Goal: Connect with others: Participate in discussion

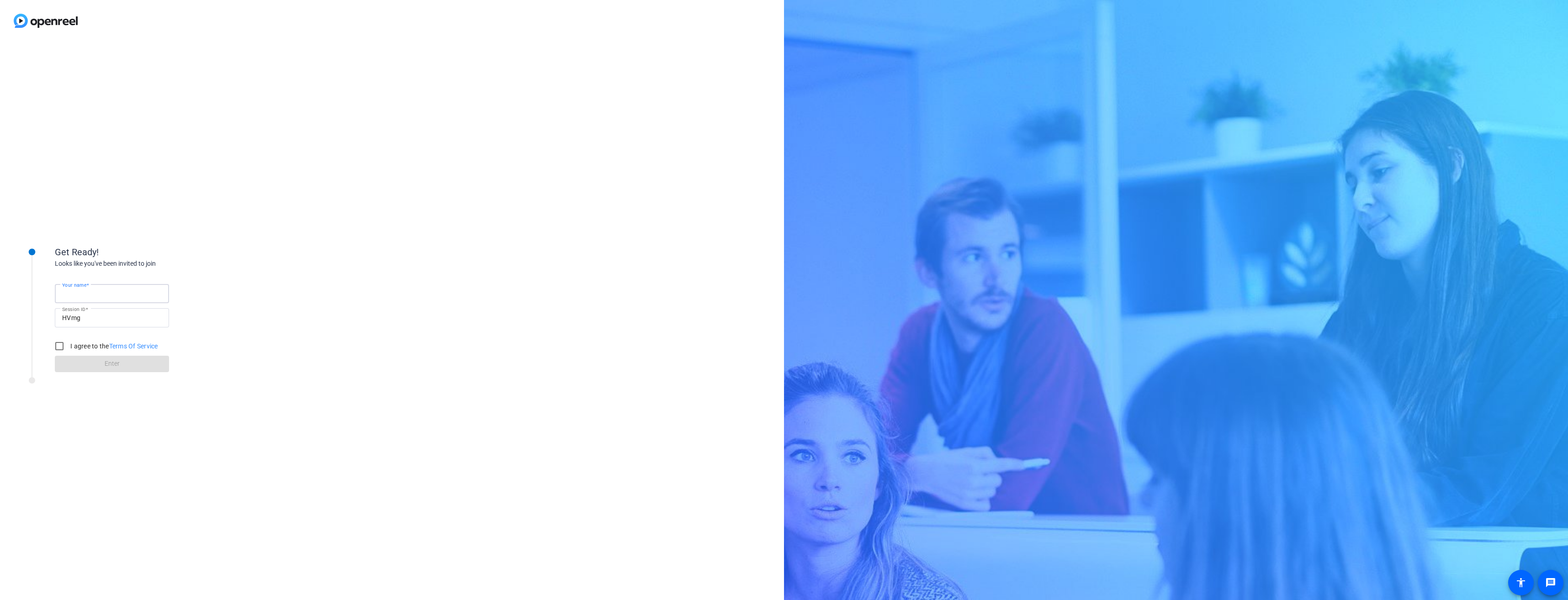
click at [139, 295] on input "Your name" at bounding box center [112, 293] width 99 height 11
type input "[PERSON_NAME]"
click at [60, 346] on input "I agree to the Terms Of Service" at bounding box center [59, 346] width 18 height 18
checkbox input "true"
click at [92, 361] on span at bounding box center [112, 364] width 114 height 22
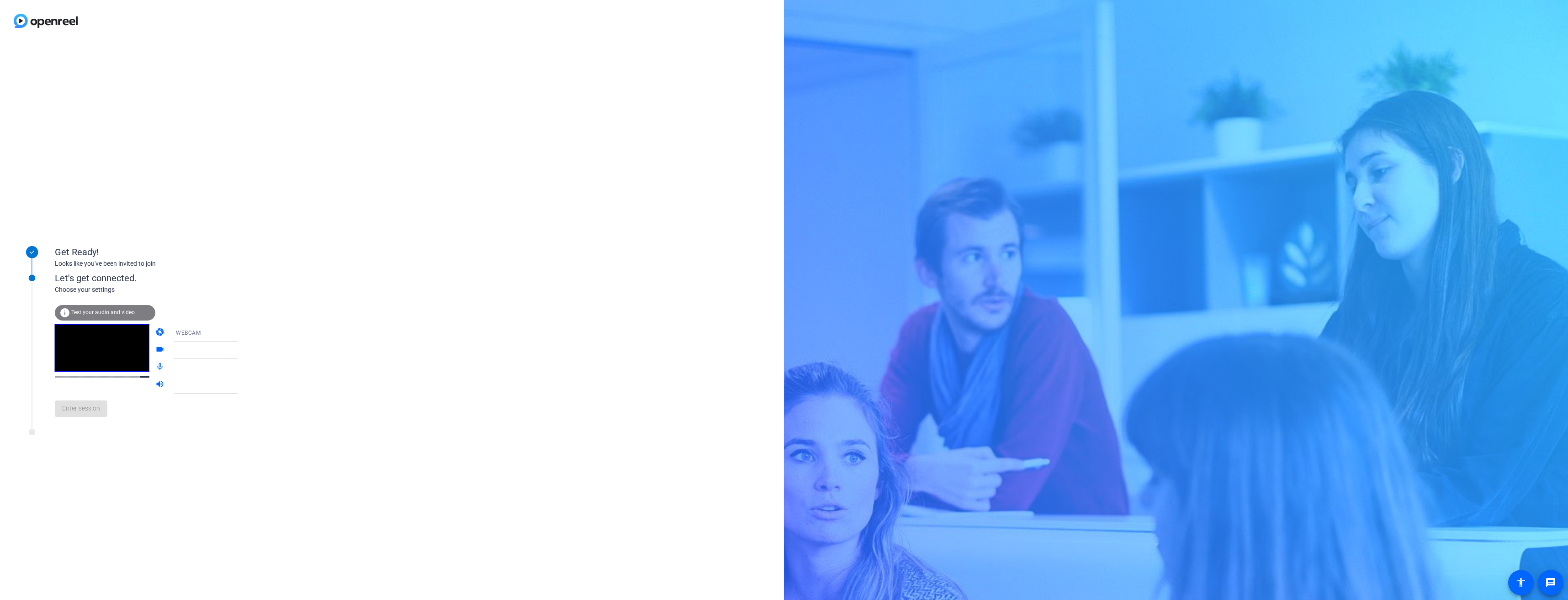
click at [104, 308] on div "info Test your audio and video" at bounding box center [105, 313] width 101 height 16
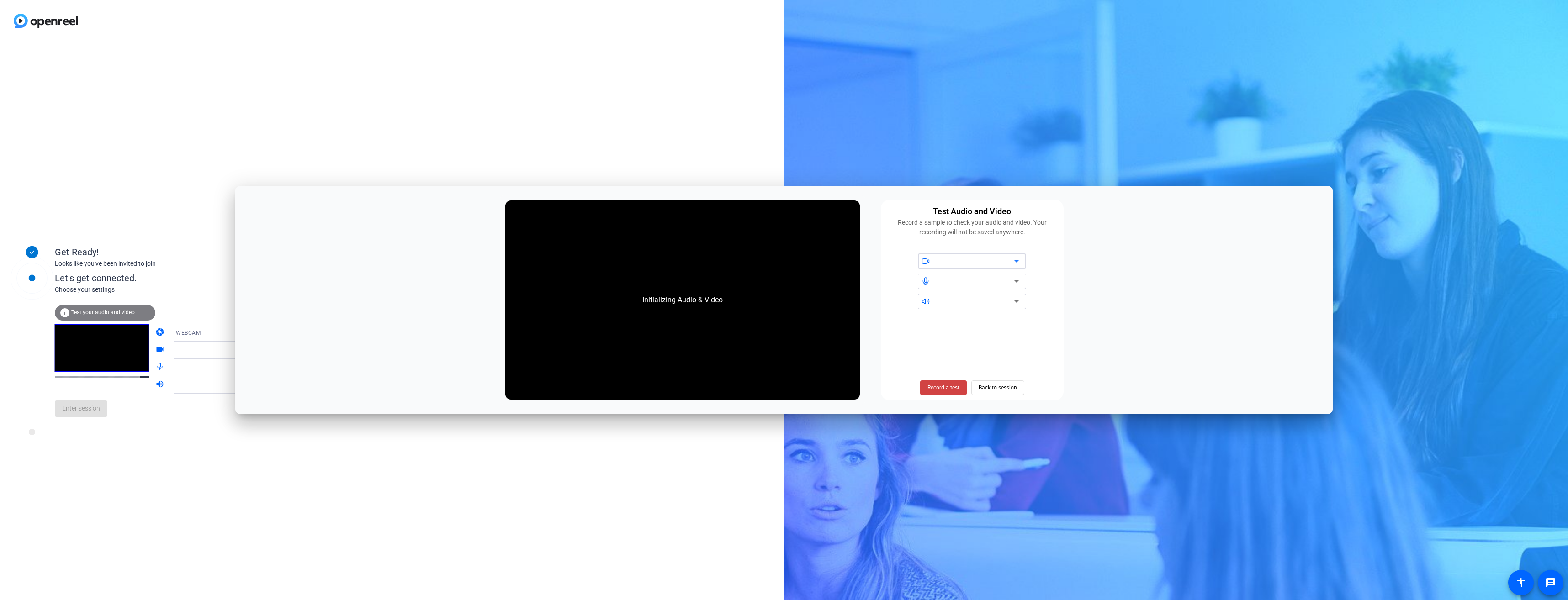
click at [1016, 280] on icon at bounding box center [1016, 281] width 11 height 11
click at [948, 384] on span "Record a test" at bounding box center [943, 388] width 32 height 8
click at [948, 386] on span "Stop Testing (6s)" at bounding box center [943, 388] width 42 height 8
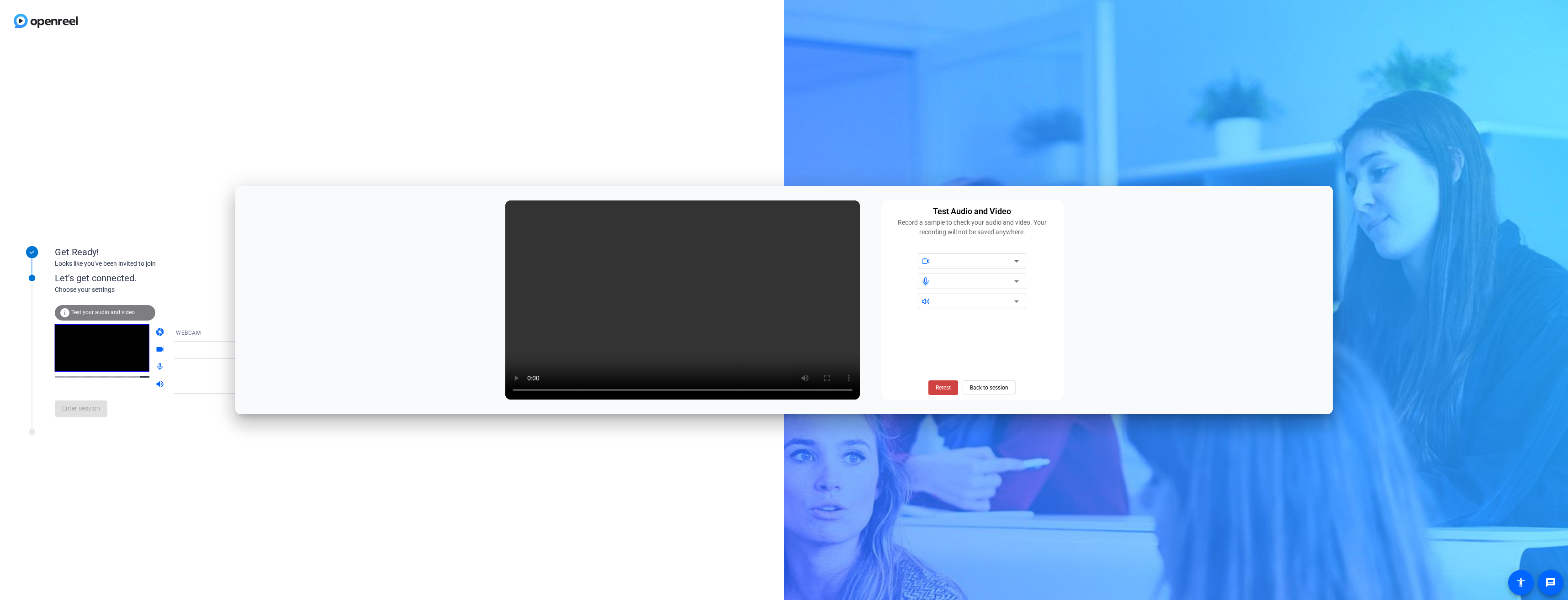
click at [1015, 302] on icon at bounding box center [1016, 301] width 11 height 11
click at [1016, 301] on icon at bounding box center [1016, 301] width 11 height 11
click at [1016, 263] on icon at bounding box center [1016, 261] width 11 height 11
click at [995, 387] on span "Back to session" at bounding box center [989, 388] width 39 height 18
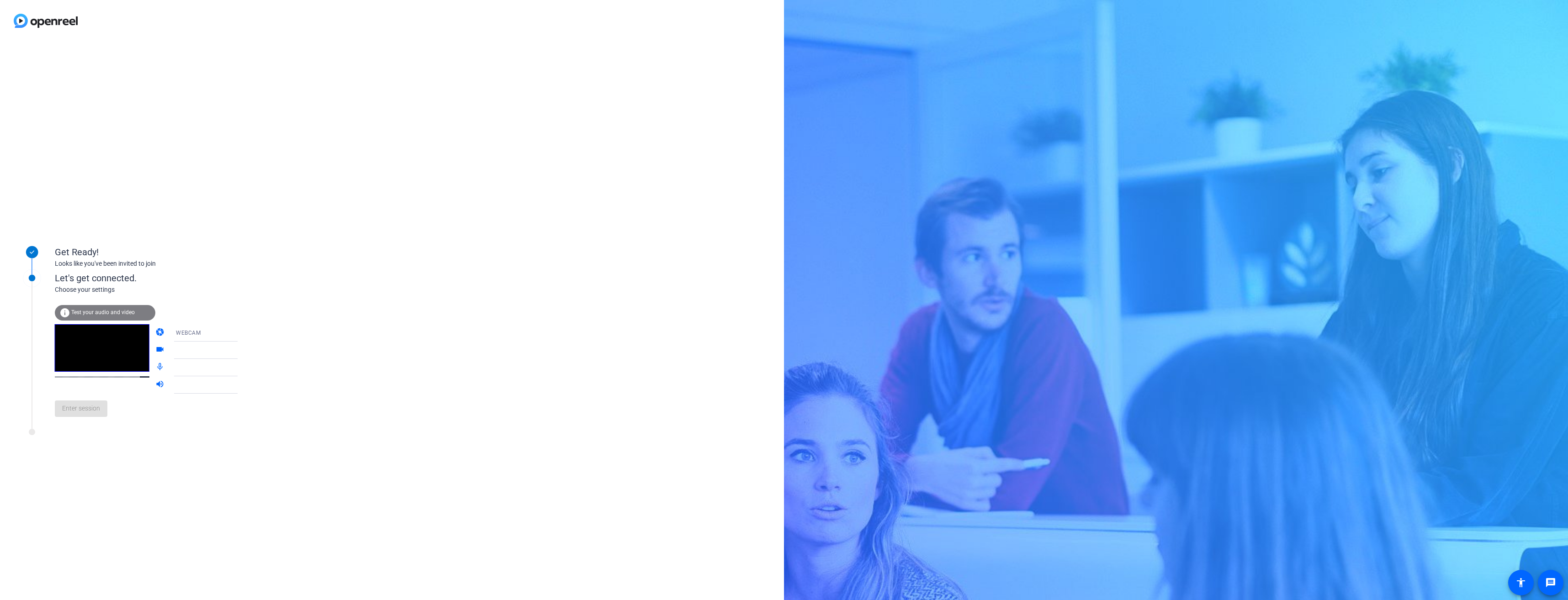
click at [241, 333] on icon at bounding box center [246, 333] width 11 height 11
click at [225, 333] on div at bounding box center [784, 300] width 1568 height 600
click at [241, 348] on icon at bounding box center [246, 350] width 11 height 11
click at [225, 348] on div at bounding box center [212, 346] width 87 height 10
drag, startPoint x: 225, startPoint y: 348, endPoint x: 321, endPoint y: 330, distance: 97.7
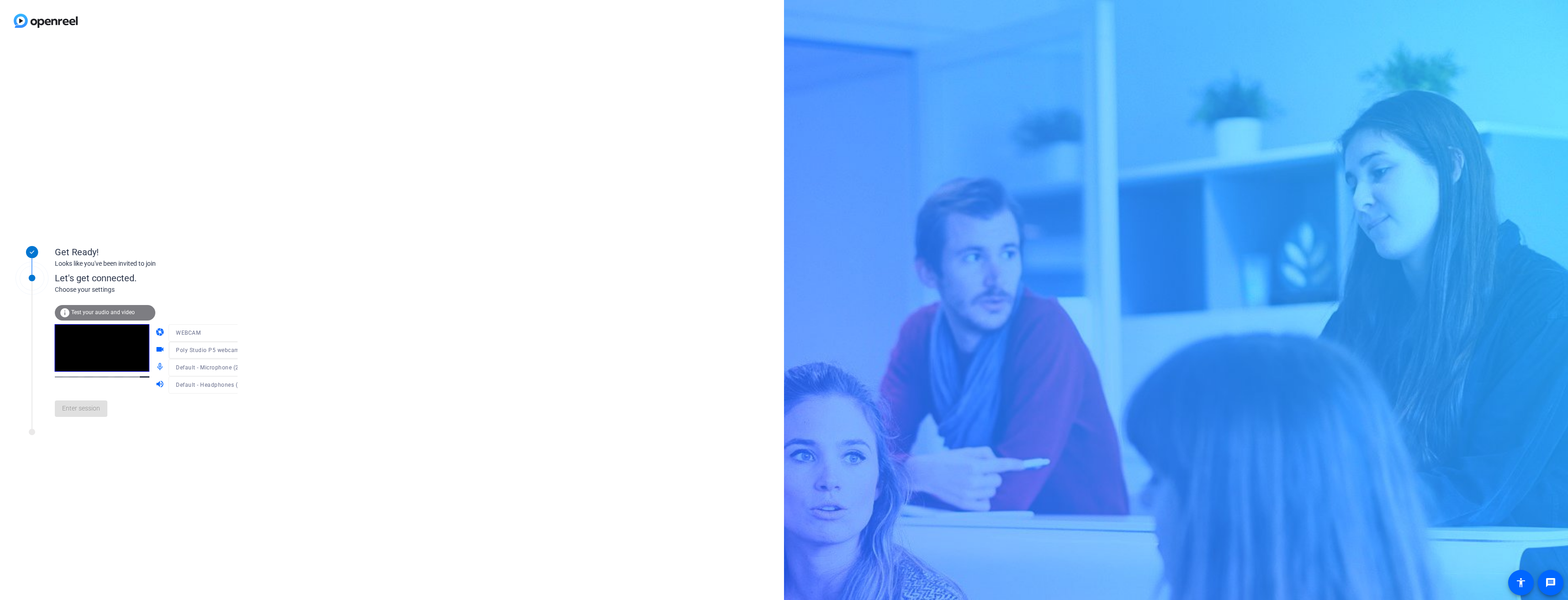
click at [321, 330] on div "Get Ready! Looks like you've been invited to join Let's get connected. Choose y…" at bounding box center [392, 321] width 784 height 559
click at [216, 273] on div "Get Ready! Looks like you've been invited to join" at bounding box center [123, 252] width 228 height 46
click at [241, 369] on icon at bounding box center [246, 367] width 11 height 11
click at [188, 419] on span "Communications - Headset (G3)" at bounding box center [199, 420] width 71 height 22
click at [228, 386] on div "camera WEBCAM videocam Poly Studio P5 webcam (095d:9296) mic_none Communication…" at bounding box center [206, 359] width 101 height 69
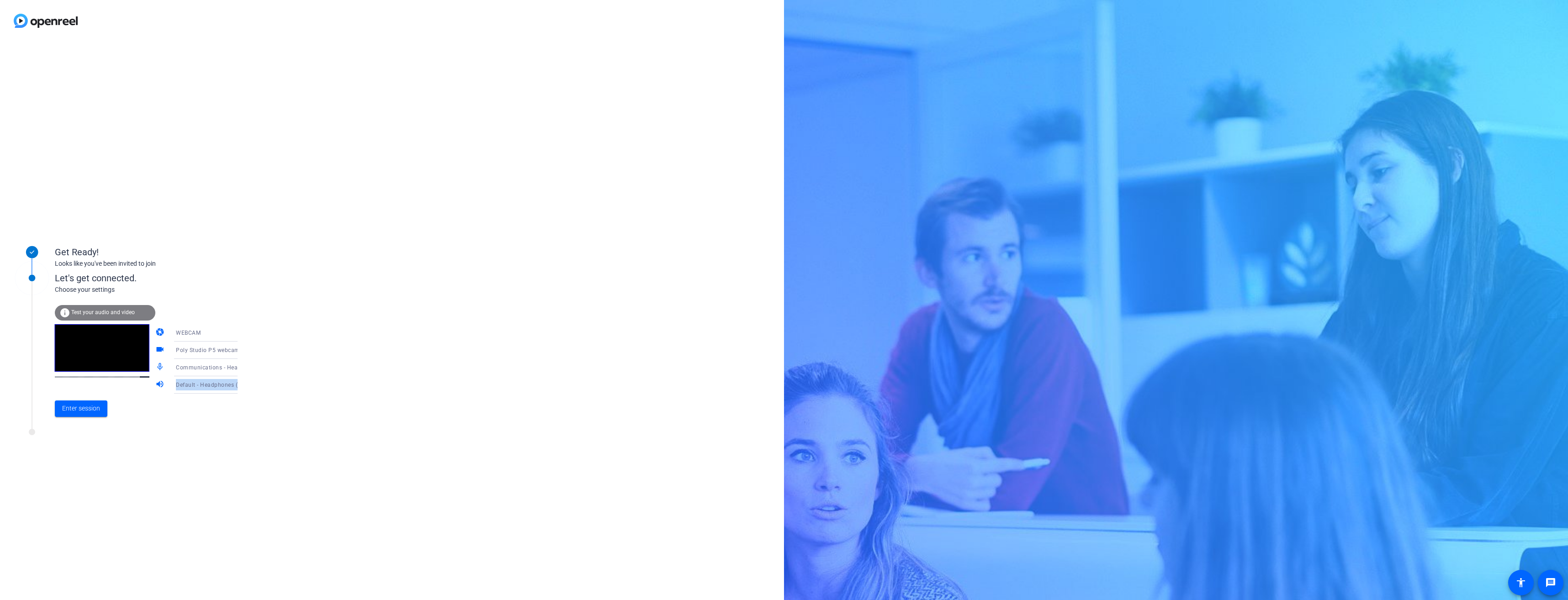
click at [244, 385] on icon at bounding box center [246, 385] width 5 height 2
click at [76, 406] on div at bounding box center [784, 300] width 1568 height 600
click at [76, 404] on span "Enter session" at bounding box center [81, 408] width 38 height 10
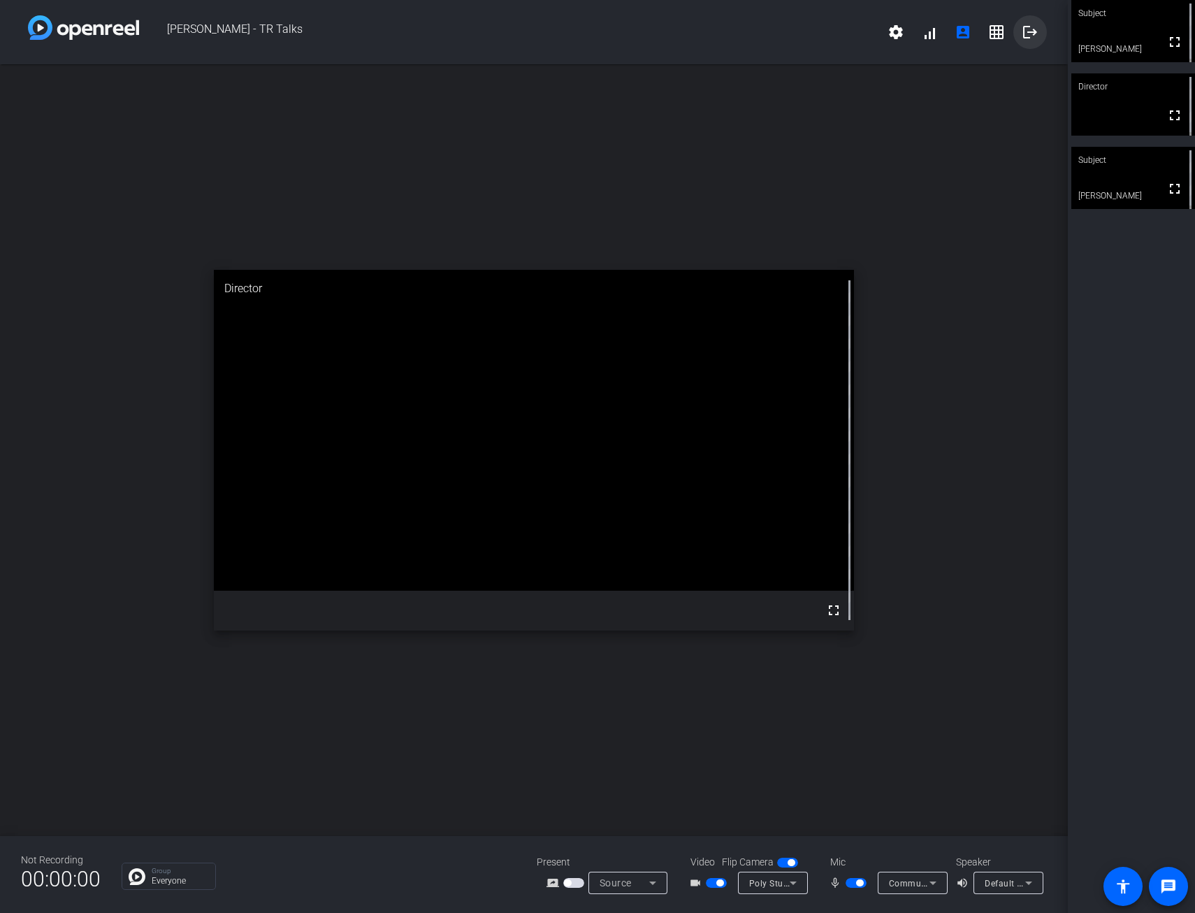
click at [1027, 34] on mat-icon "logout" at bounding box center [1030, 32] width 17 height 17
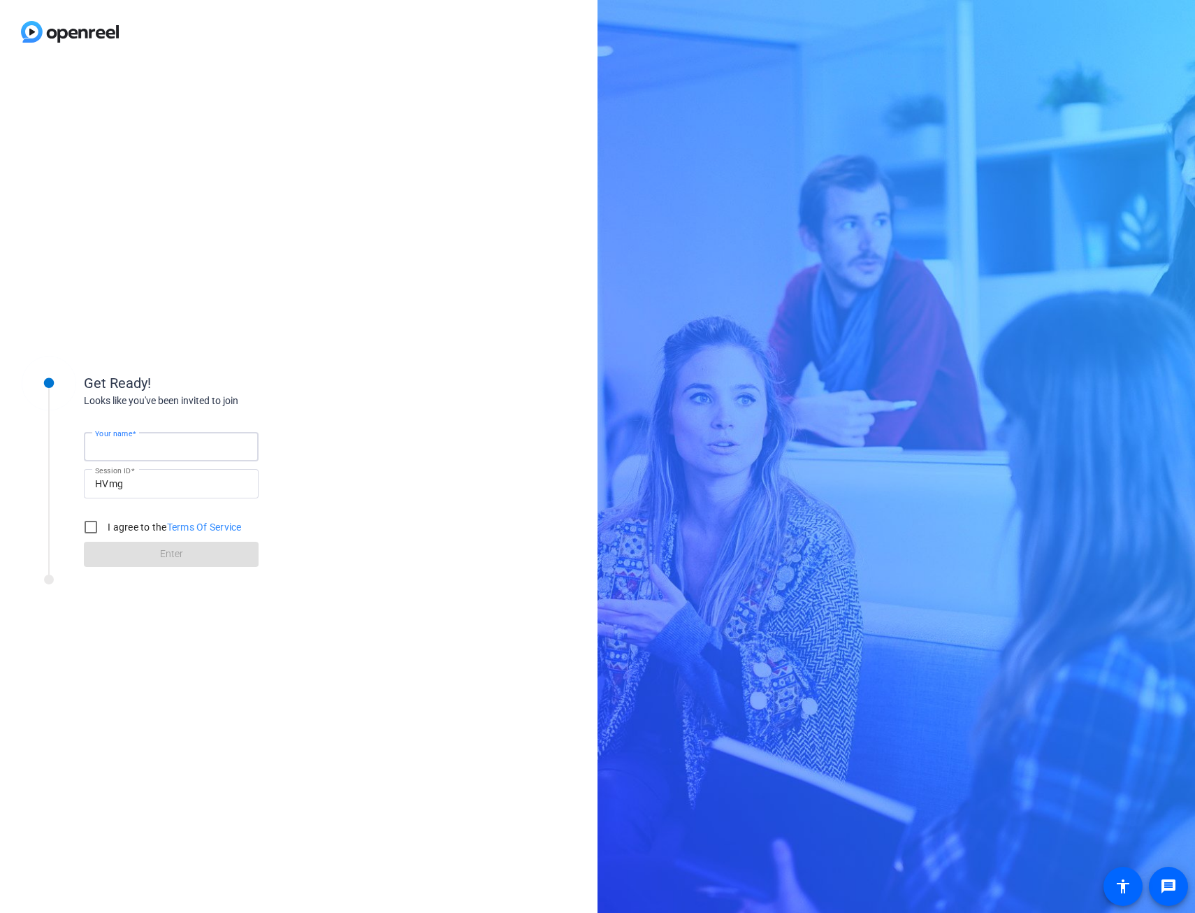
click at [203, 454] on input "Your name" at bounding box center [171, 446] width 152 height 17
click at [143, 447] on input "[PERSON_NAME]" at bounding box center [171, 446] width 152 height 17
type input "[PERSON_NAME]"
click at [93, 528] on input "I agree to the Terms Of Service" at bounding box center [91, 527] width 28 height 28
checkbox input "true"
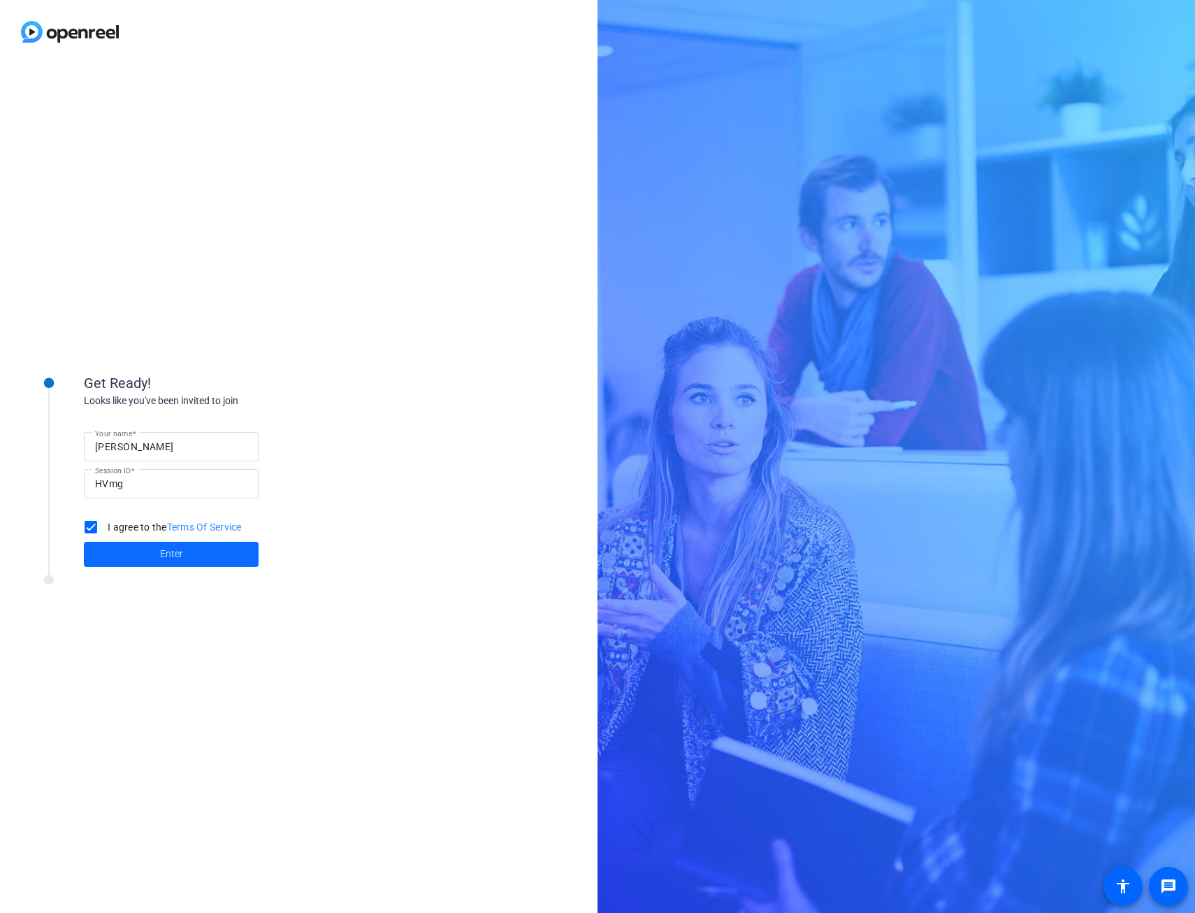
click at [122, 549] on span at bounding box center [171, 554] width 175 height 34
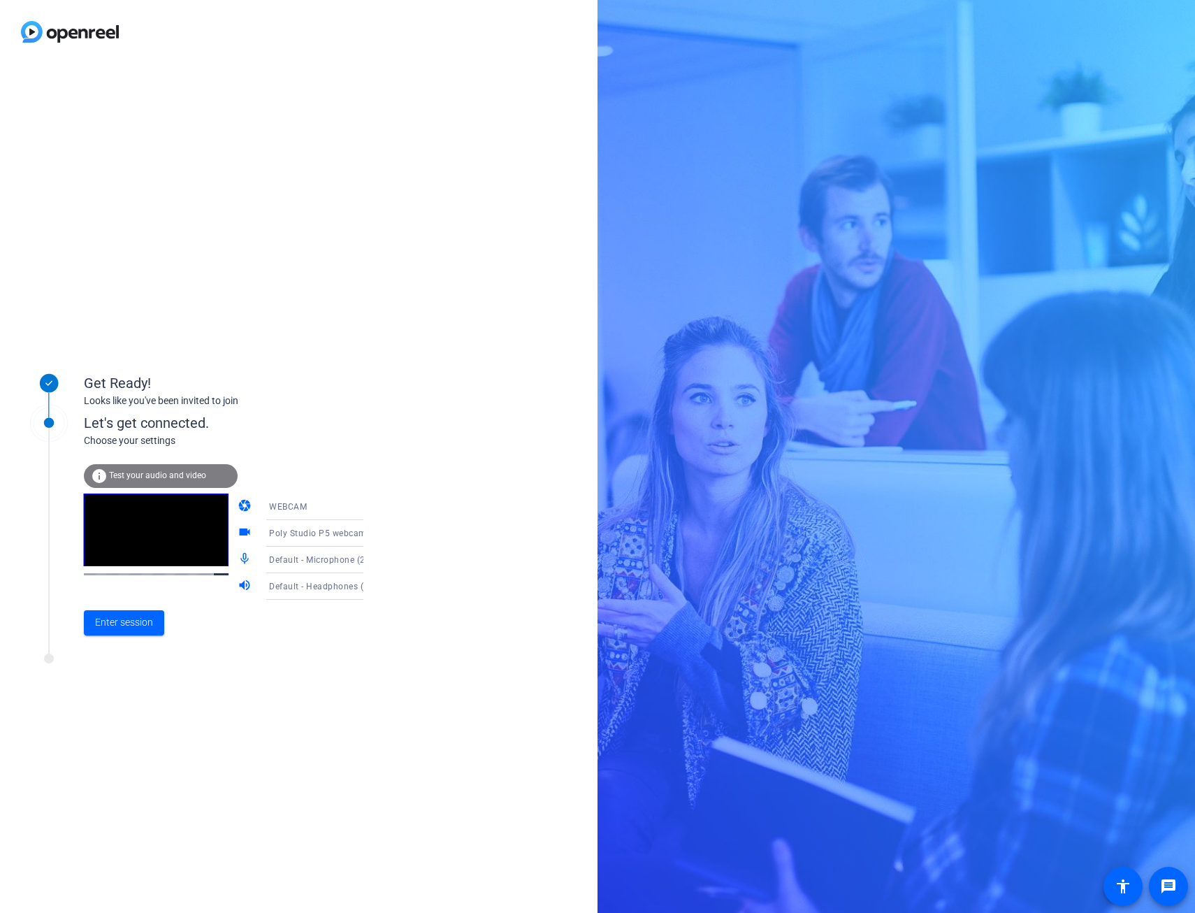
click at [369, 562] on icon at bounding box center [377, 559] width 17 height 17
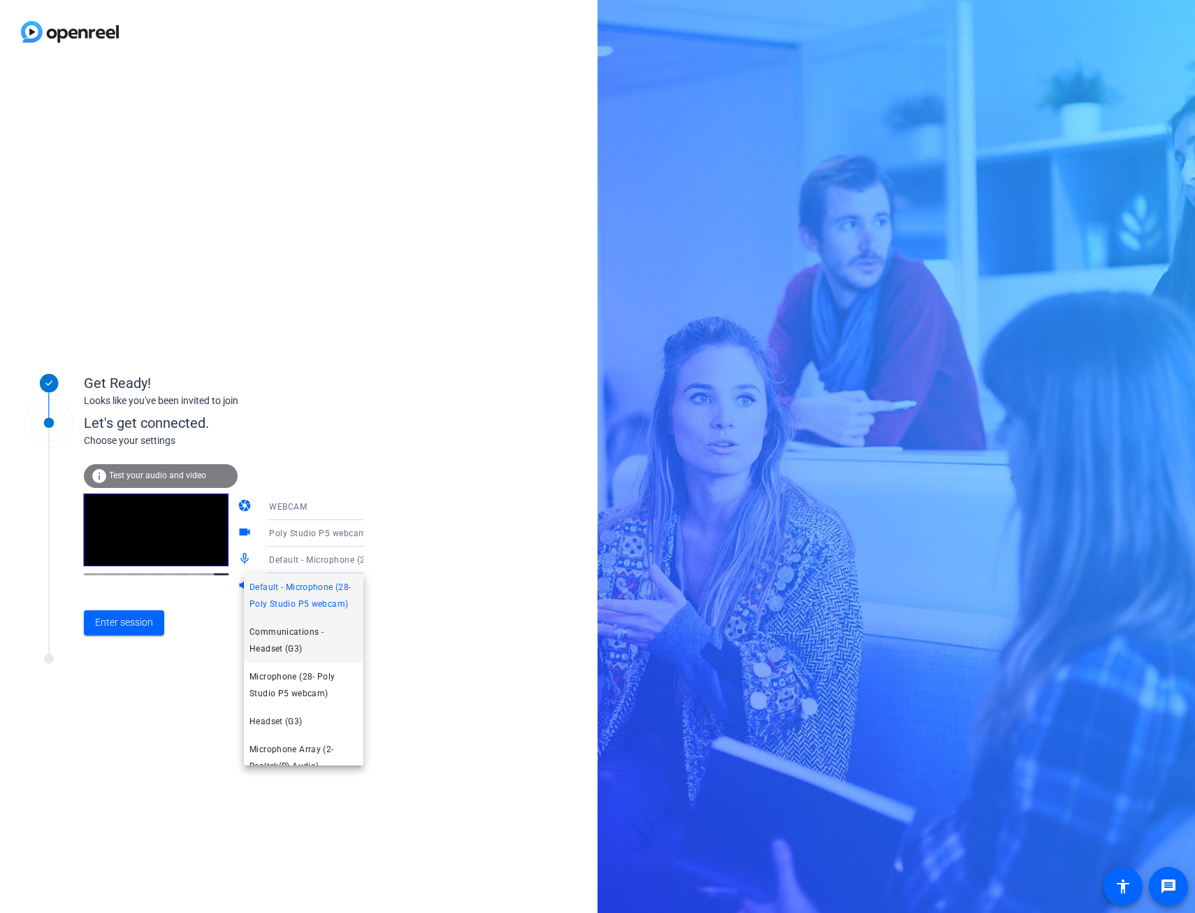
click at [292, 639] on span "Communications - Headset (G3)" at bounding box center [304, 640] width 108 height 34
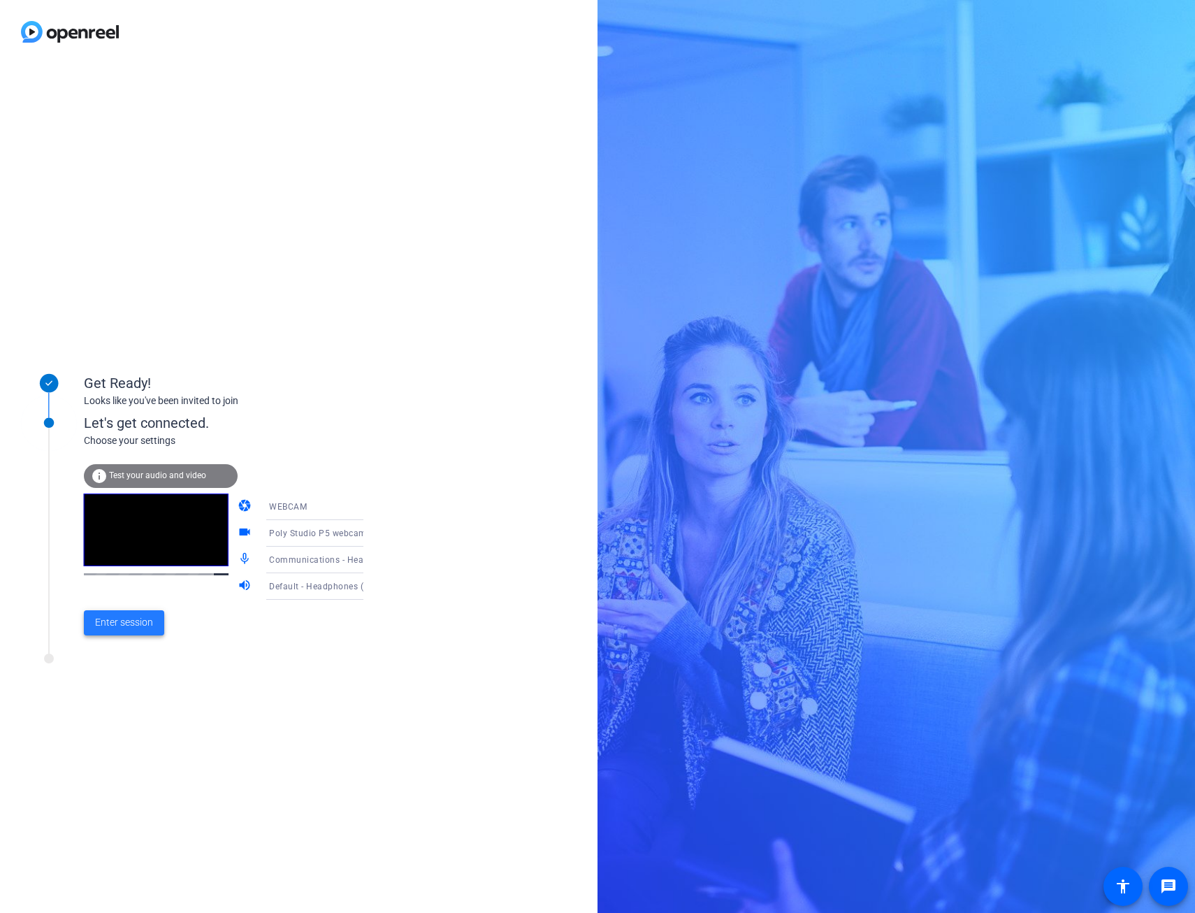
click at [127, 623] on span "Enter session" at bounding box center [124, 622] width 58 height 15
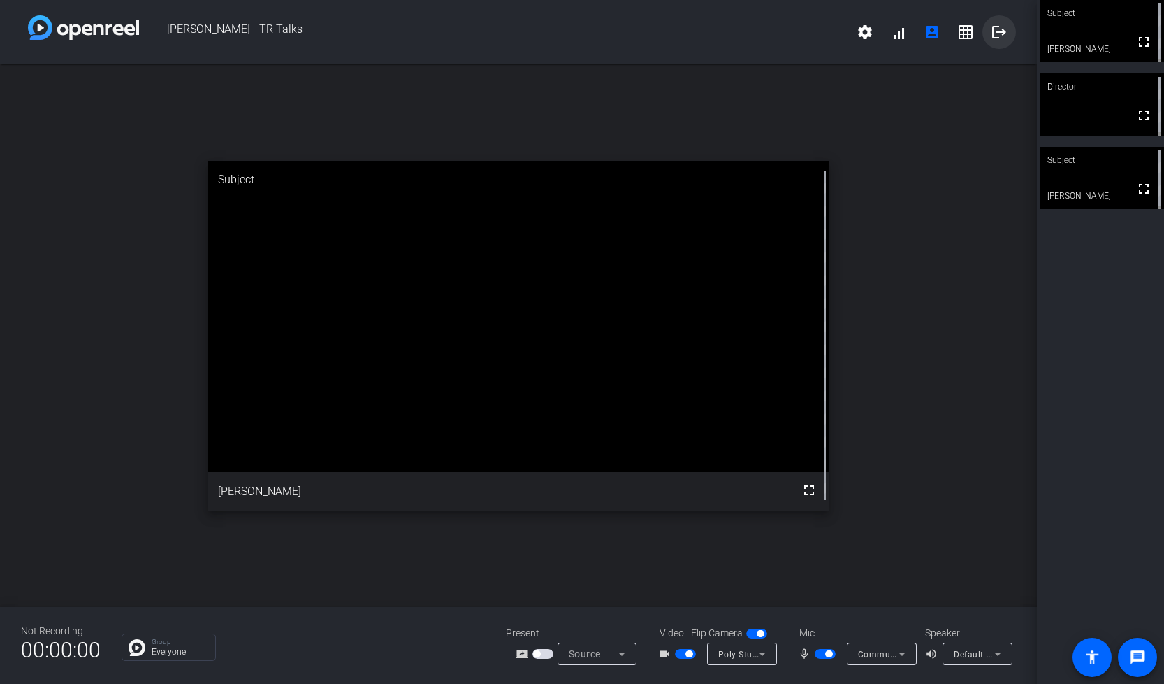
click at [998, 30] on mat-icon "logout" at bounding box center [999, 32] width 17 height 17
